Goal: Information Seeking & Learning: Learn about a topic

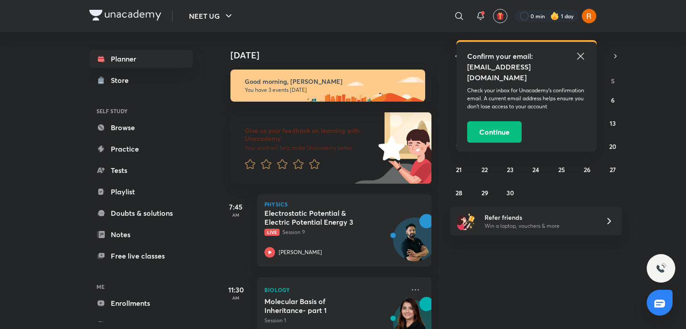
click at [578, 54] on icon at bounding box center [580, 56] width 7 height 7
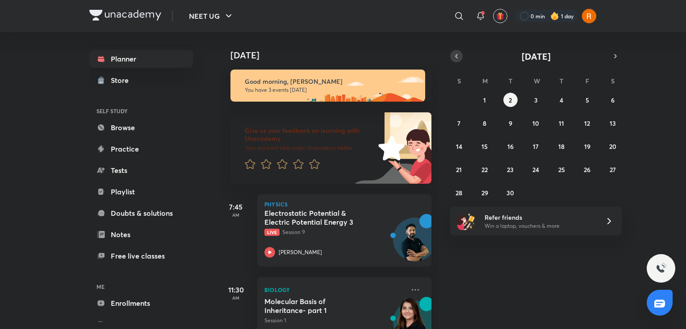
click at [457, 53] on icon "button" at bounding box center [456, 56] width 7 height 8
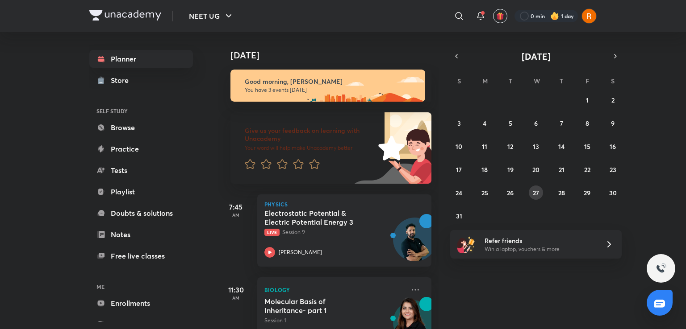
click at [533, 194] on abbr "27" at bounding box center [535, 193] width 6 height 8
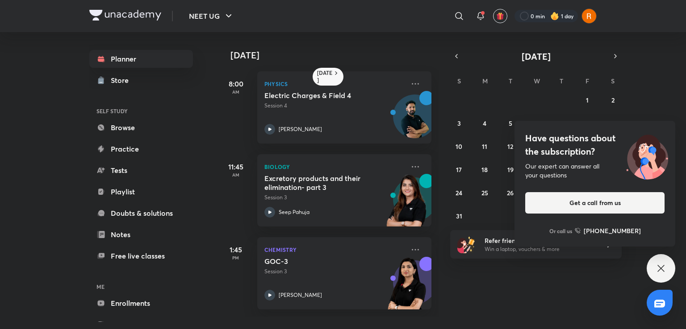
click at [659, 266] on icon at bounding box center [660, 268] width 11 height 11
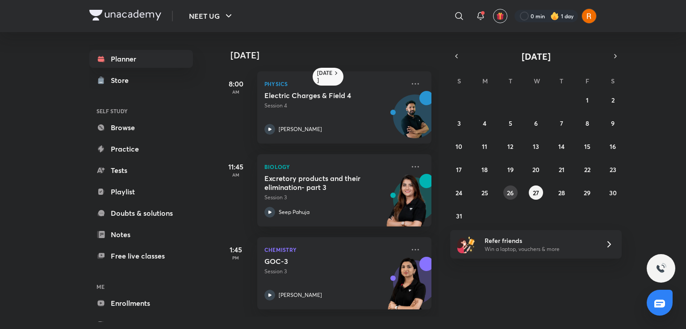
click at [513, 193] on button "26" at bounding box center [510, 193] width 14 height 14
click at [534, 192] on abbr "27" at bounding box center [535, 193] width 6 height 8
click at [559, 191] on abbr "28" at bounding box center [561, 193] width 7 height 8
click at [585, 194] on abbr "29" at bounding box center [586, 193] width 7 height 8
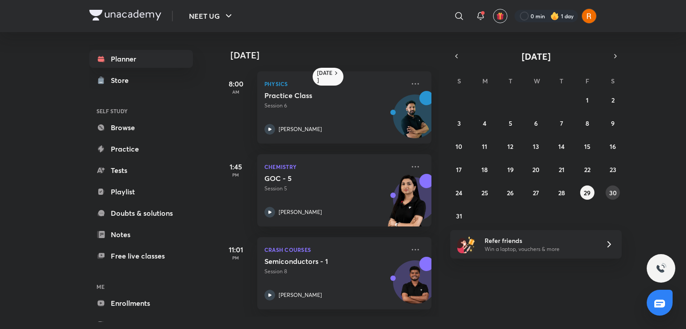
click at [615, 193] on abbr "30" at bounding box center [613, 193] width 8 height 8
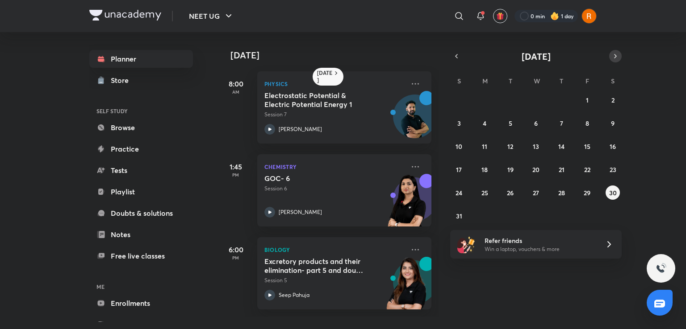
click at [614, 57] on icon "button" at bounding box center [614, 56] width 7 height 8
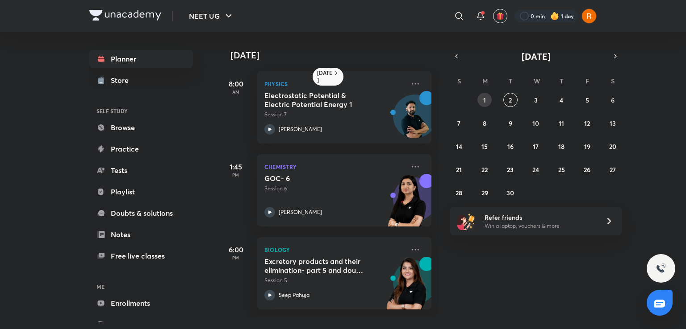
click at [487, 97] on button "1" at bounding box center [484, 100] width 14 height 14
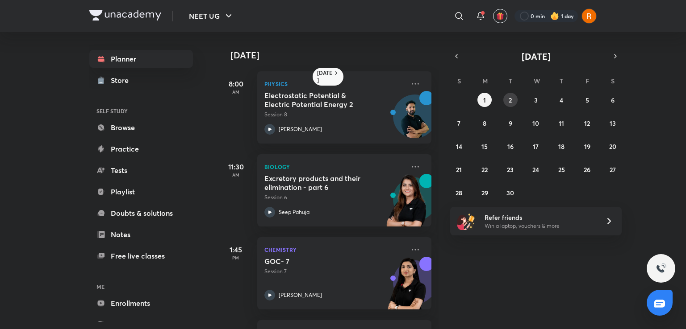
click at [507, 97] on button "2" at bounding box center [510, 100] width 14 height 14
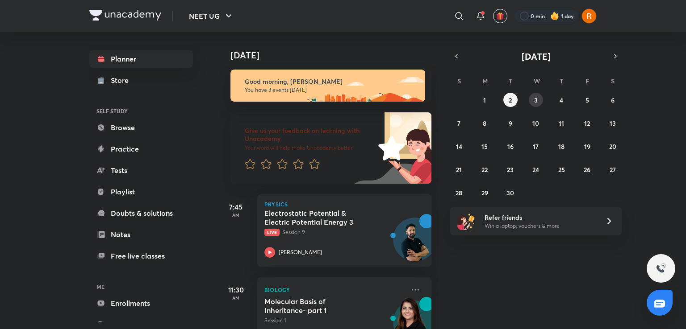
click at [534, 96] on abbr "3" at bounding box center [536, 100] width 4 height 8
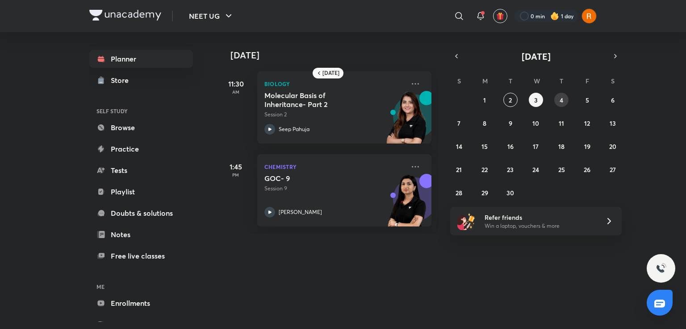
click at [558, 101] on button "4" at bounding box center [561, 100] width 14 height 14
click at [455, 55] on icon "button" at bounding box center [456, 56] width 7 height 8
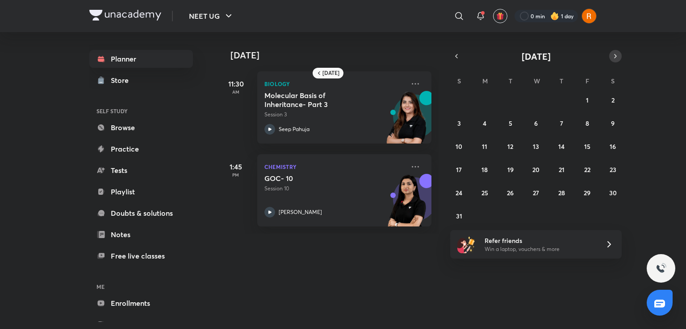
click at [609, 56] on button "button" at bounding box center [615, 56] width 12 height 12
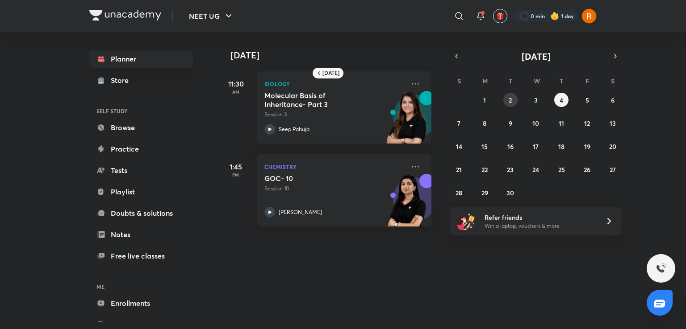
click at [512, 99] on button "2" at bounding box center [510, 100] width 14 height 14
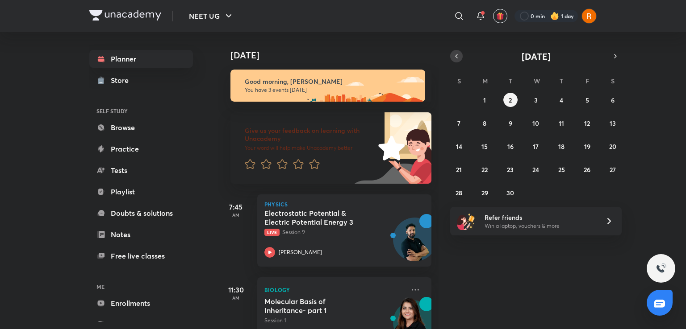
click at [457, 57] on icon "button" at bounding box center [456, 56] width 7 height 8
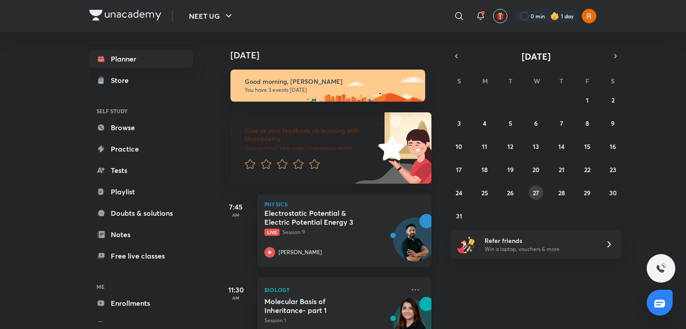
click at [532, 189] on abbr "27" at bounding box center [535, 193] width 6 height 8
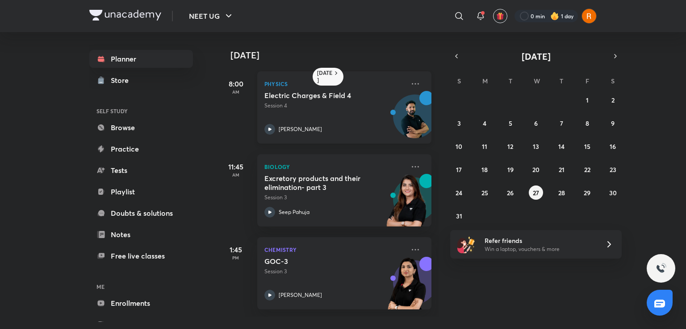
click at [270, 129] on icon at bounding box center [269, 129] width 3 height 3
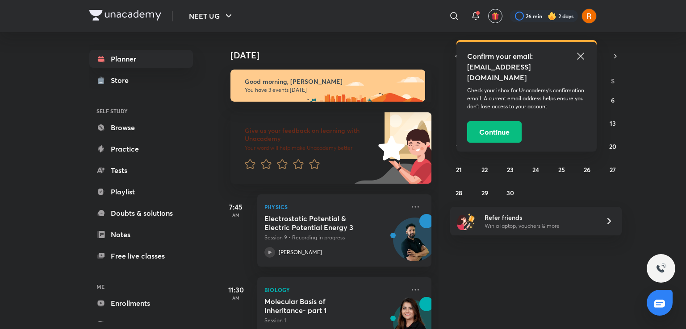
click at [580, 57] on icon at bounding box center [580, 56] width 11 height 11
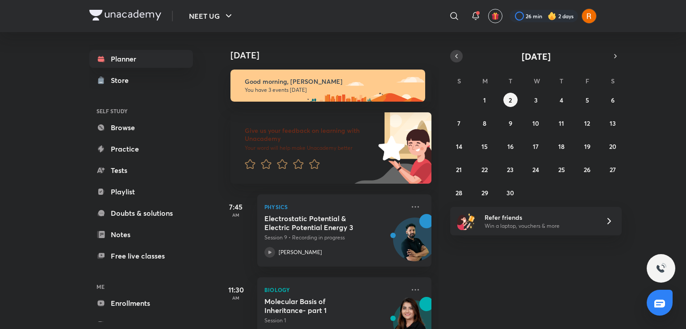
click at [454, 56] on icon "button" at bounding box center [456, 56] width 7 height 8
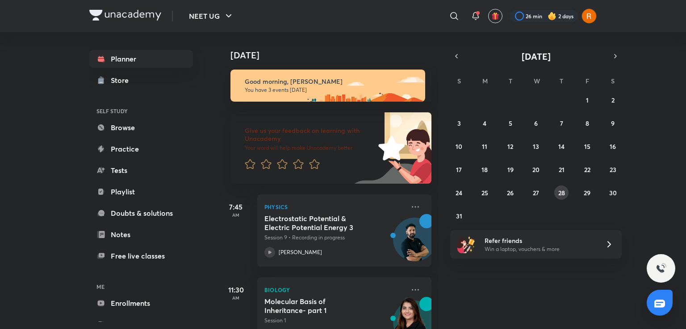
click at [565, 195] on button "28" at bounding box center [561, 193] width 14 height 14
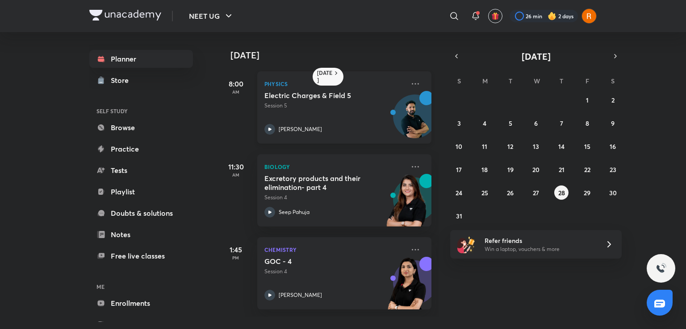
click at [349, 126] on div "[PERSON_NAME]" at bounding box center [334, 129] width 140 height 11
click at [349, 126] on div "Anupam Upadhayay" at bounding box center [334, 129] width 140 height 11
